Goal: Task Accomplishment & Management: Manage account settings

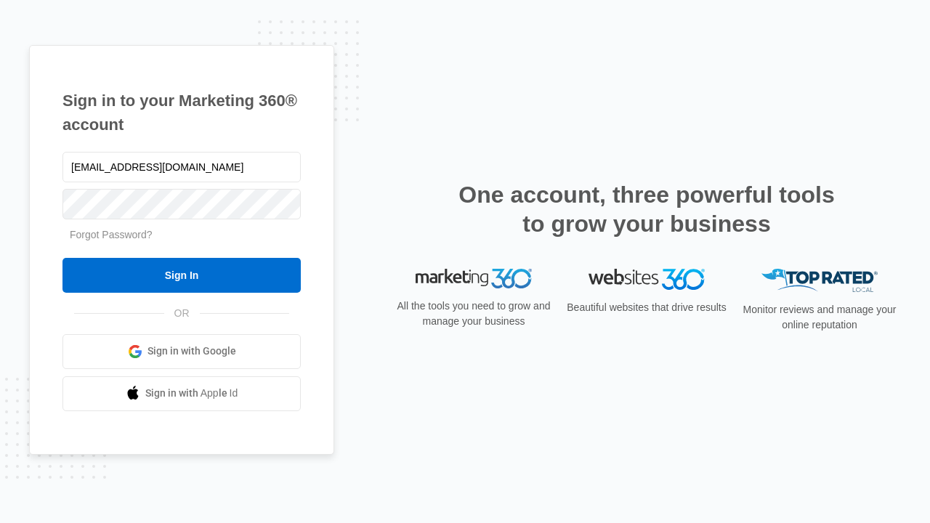
type input "dankie614@gmail.com"
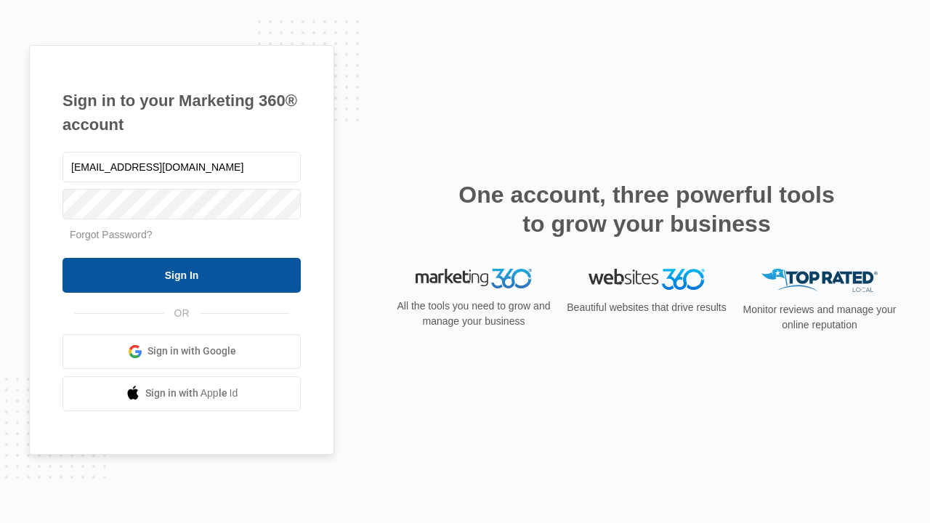
click at [182, 275] on input "Sign In" at bounding box center [182, 275] width 238 height 35
